Goal: Task Accomplishment & Management: Complete application form

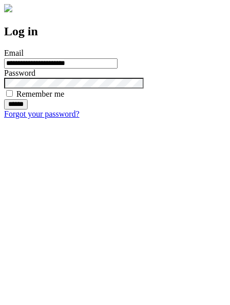
type input "**********"
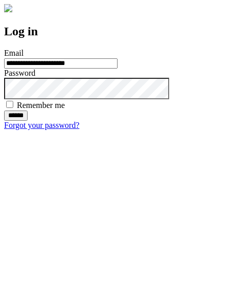
click at [28, 121] on input "******" at bounding box center [16, 116] width 24 height 10
